Goal: Information Seeking & Learning: Learn about a topic

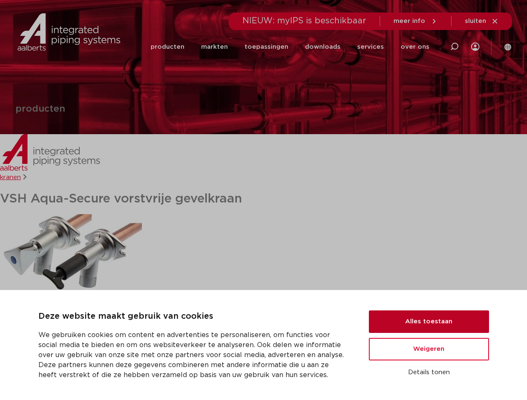
click at [429, 322] on button "Alles toestaan" at bounding box center [429, 322] width 120 height 23
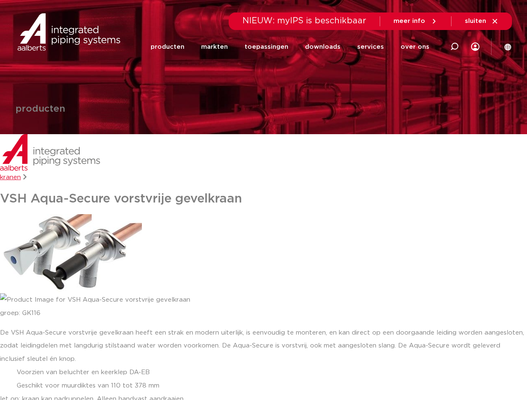
click at [429, 349] on div "De VSH Aqua-Secure vorstvrije gevelkraan heeft een strak en modern uiterlijk, i…" at bounding box center [263, 366] width 527 height 80
click at [429, 373] on li "Voorzien van beluchter en keerklep DA-EB" at bounding box center [272, 372] width 510 height 13
click at [326, 47] on link "downloads" at bounding box center [322, 47] width 35 height 32
click at [373, 47] on link "services" at bounding box center [370, 47] width 27 height 32
click at [416, 47] on link "over ons" at bounding box center [414, 47] width 29 height 32
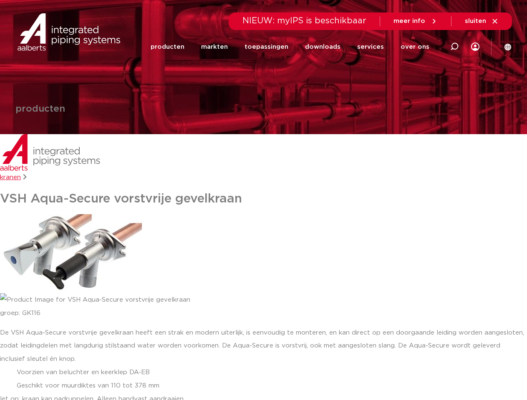
click at [481, 21] on span "sluiten" at bounding box center [474, 21] width 21 height 6
click at [71, 253] on img at bounding box center [71, 253] width 142 height 79
